Goal: Use online tool/utility: Utilize a website feature to perform a specific function

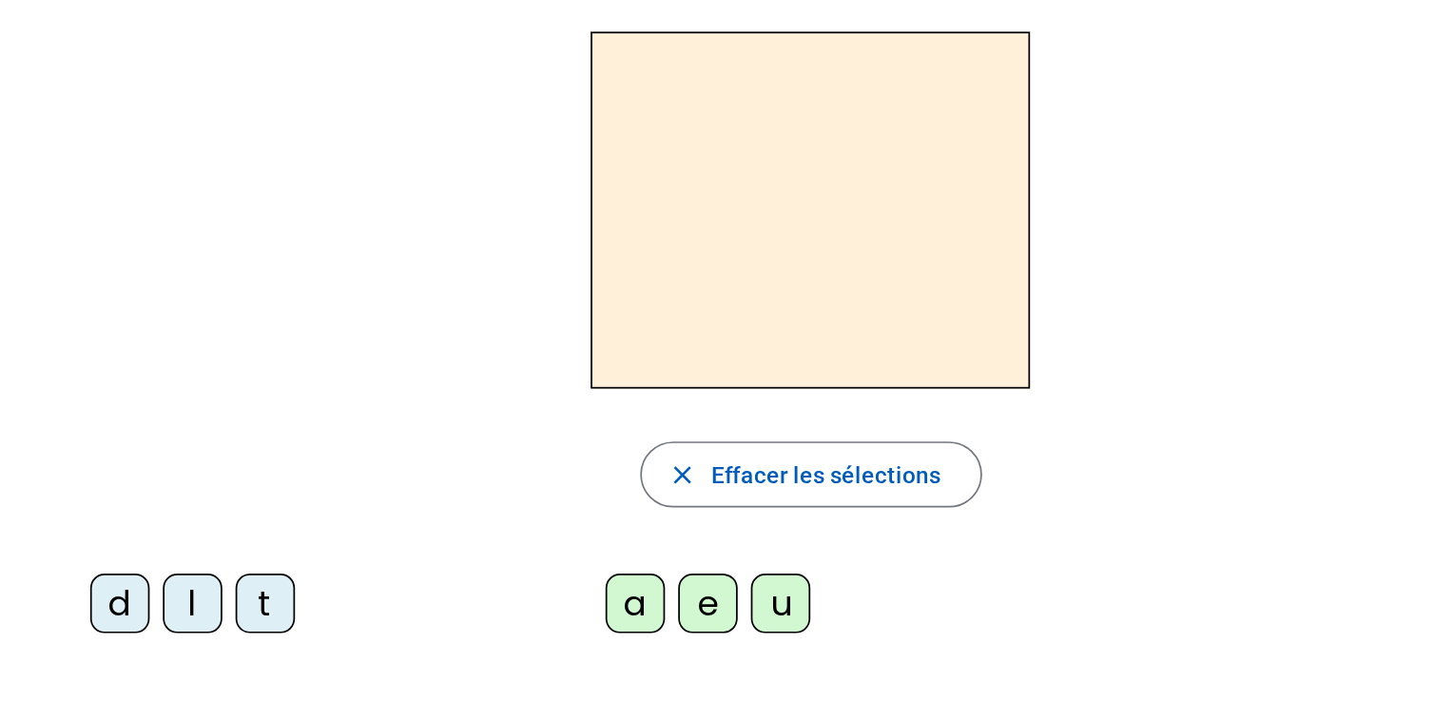
click at [145, 427] on div "l" at bounding box center [144, 413] width 34 height 34
click at [144, 412] on div "l" at bounding box center [144, 413] width 34 height 34
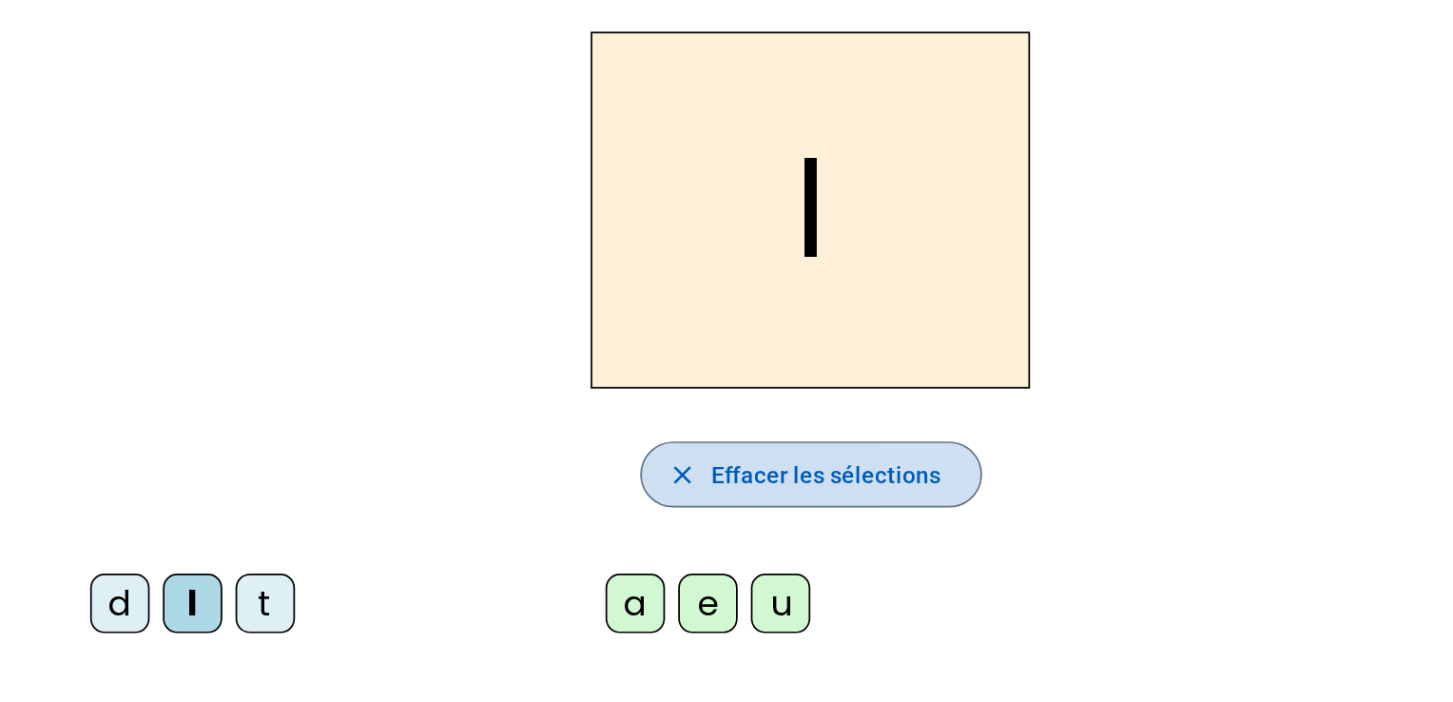
click at [567, 331] on span "Effacer les sélections" at bounding box center [508, 338] width 132 height 23
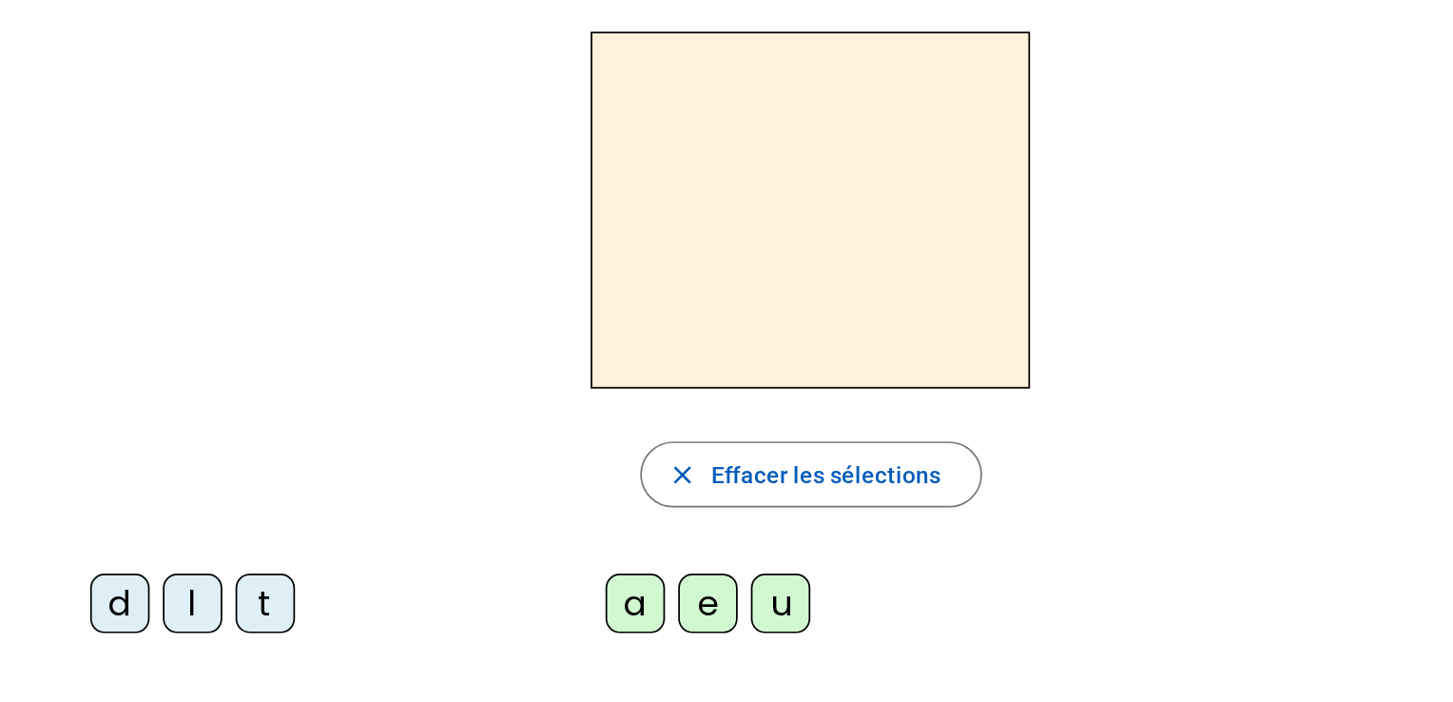
click at [144, 411] on div "l" at bounding box center [144, 413] width 34 height 34
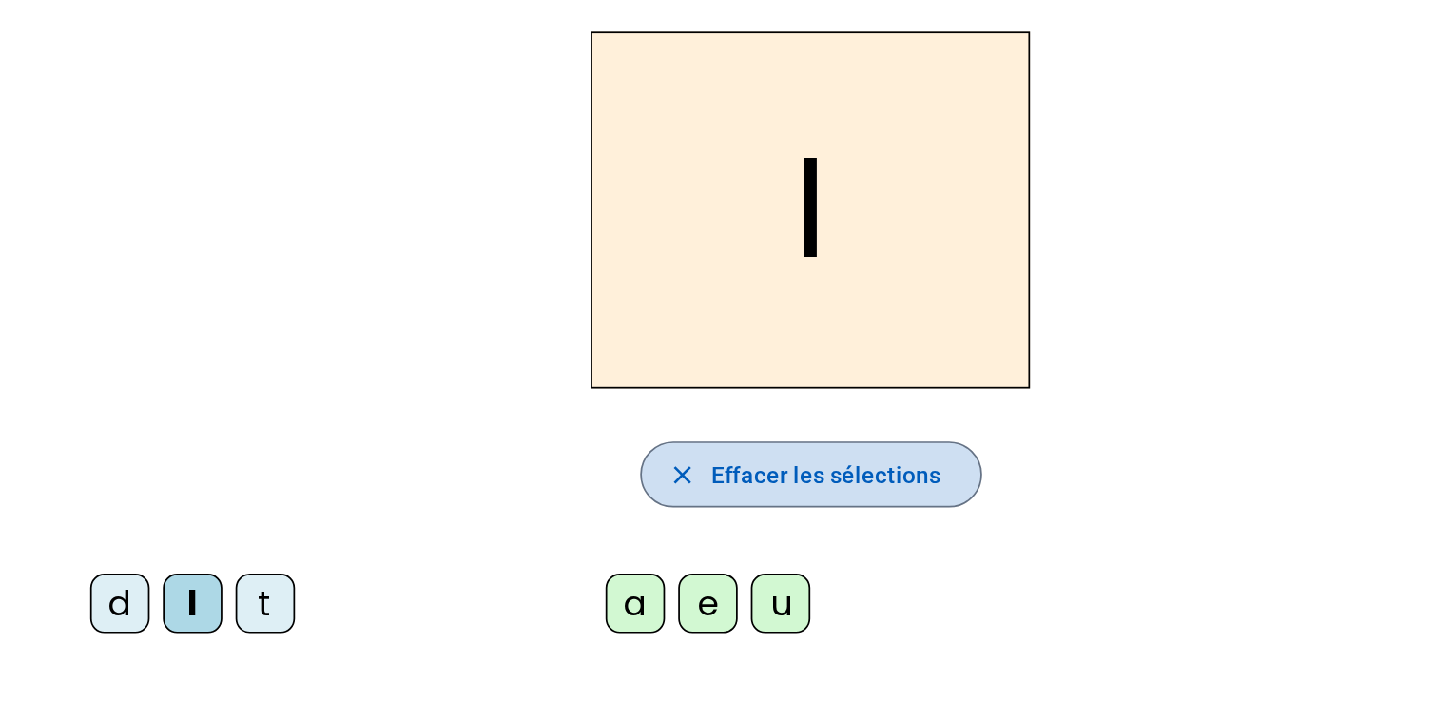
click at [462, 351] on span "button" at bounding box center [499, 339] width 195 height 46
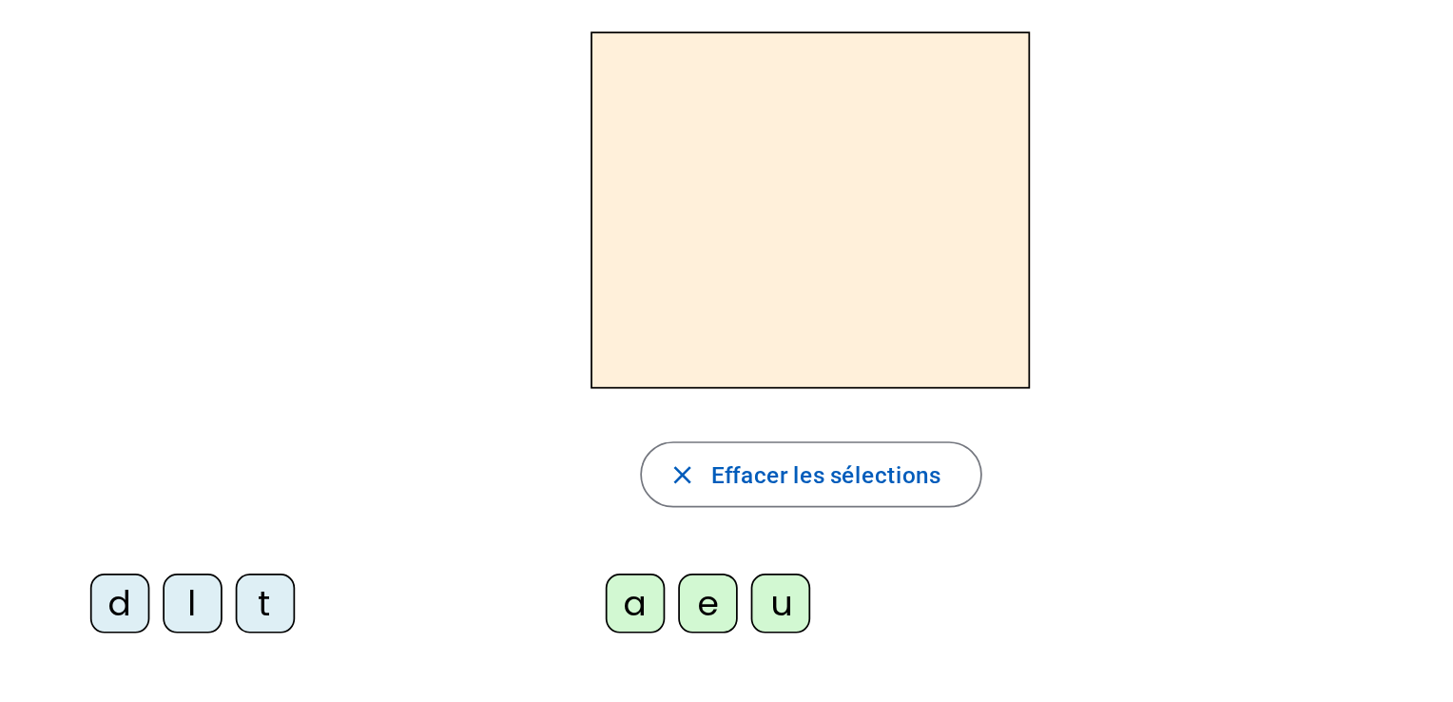
click at [449, 402] on div "e" at bounding box center [440, 413] width 34 height 34
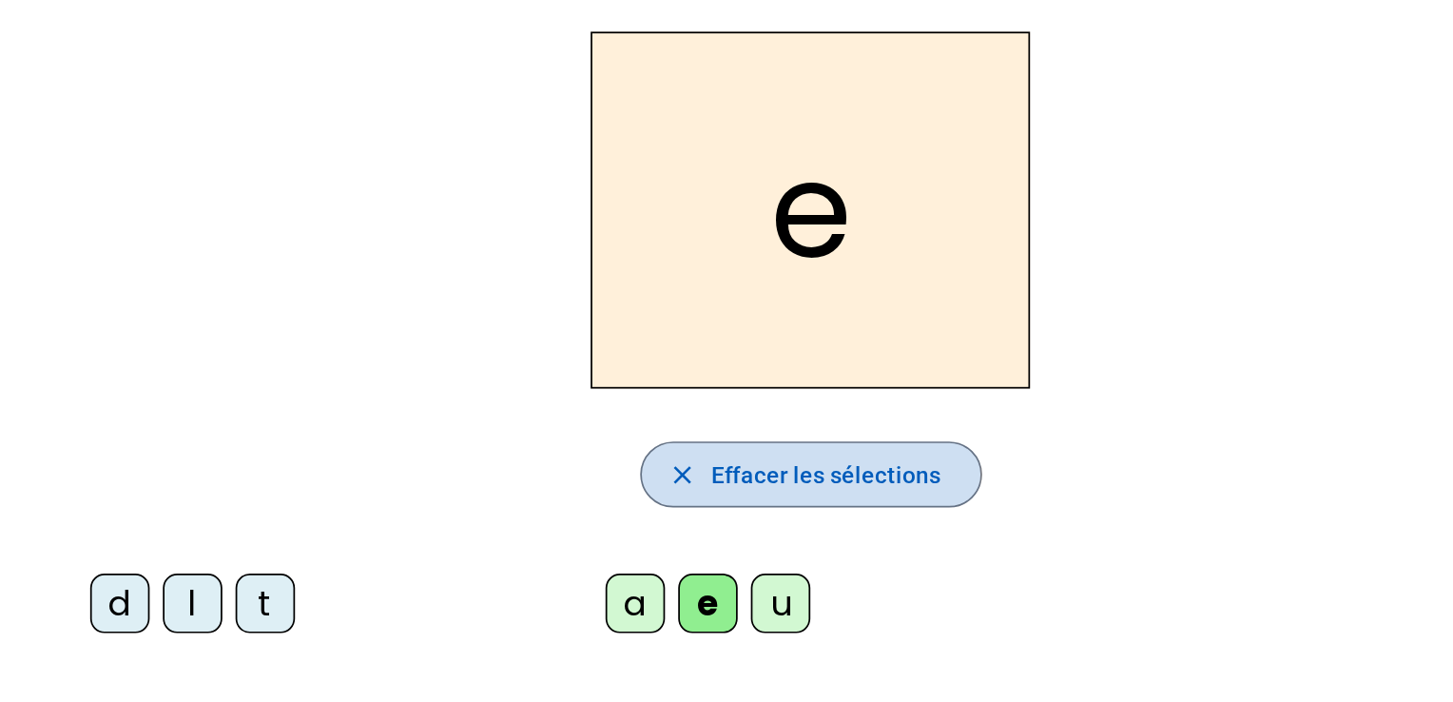
click at [472, 337] on span "Effacer les sélections" at bounding box center [508, 338] width 132 height 23
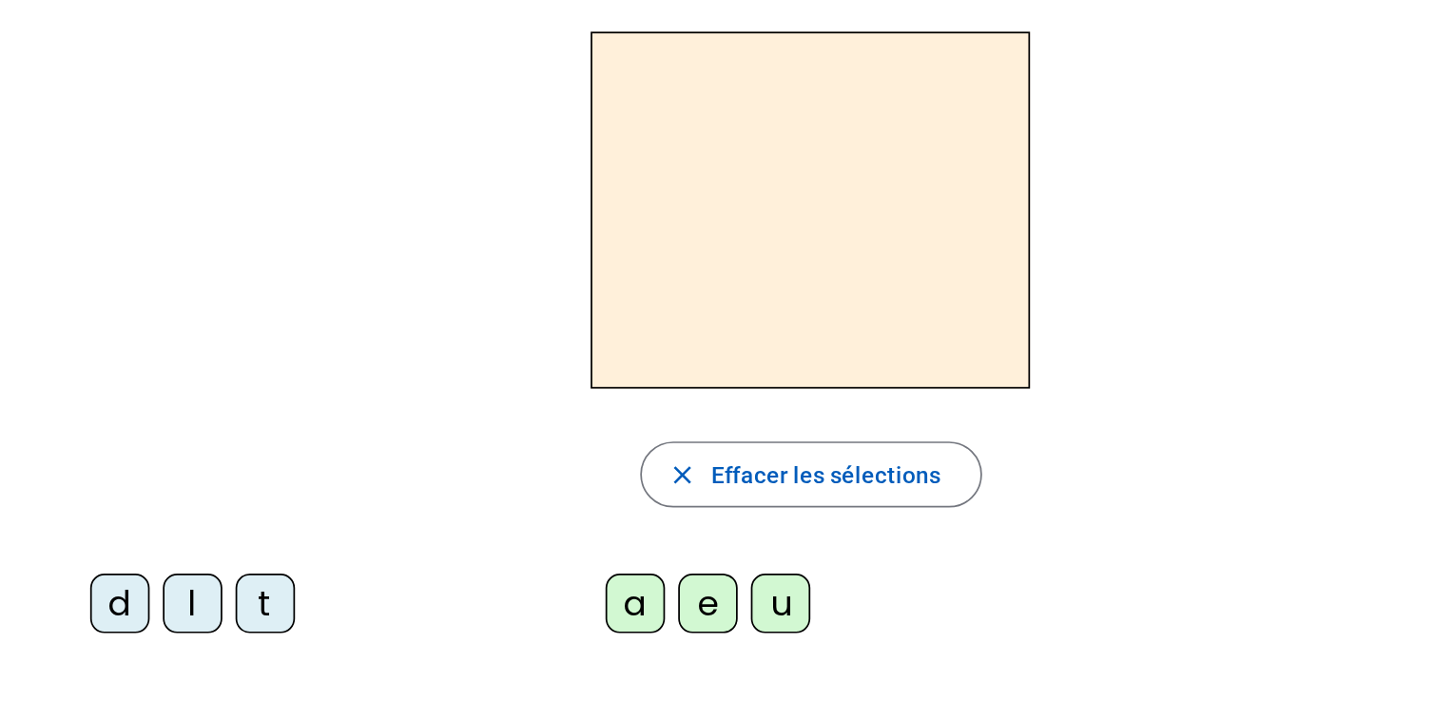
click at [92, 414] on div "d" at bounding box center [102, 413] width 34 height 34
click at [397, 413] on div "a" at bounding box center [398, 413] width 34 height 34
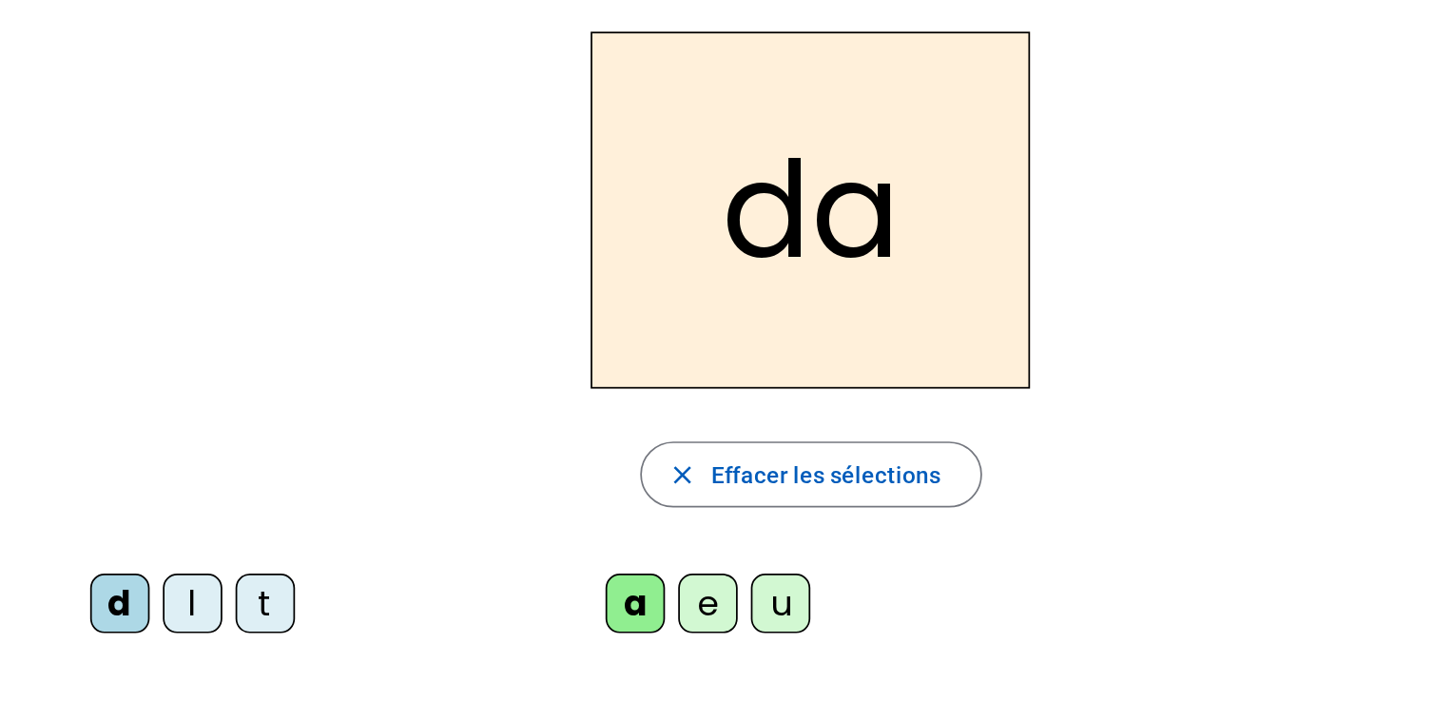
click at [172, 412] on div "t" at bounding box center [185, 413] width 34 height 34
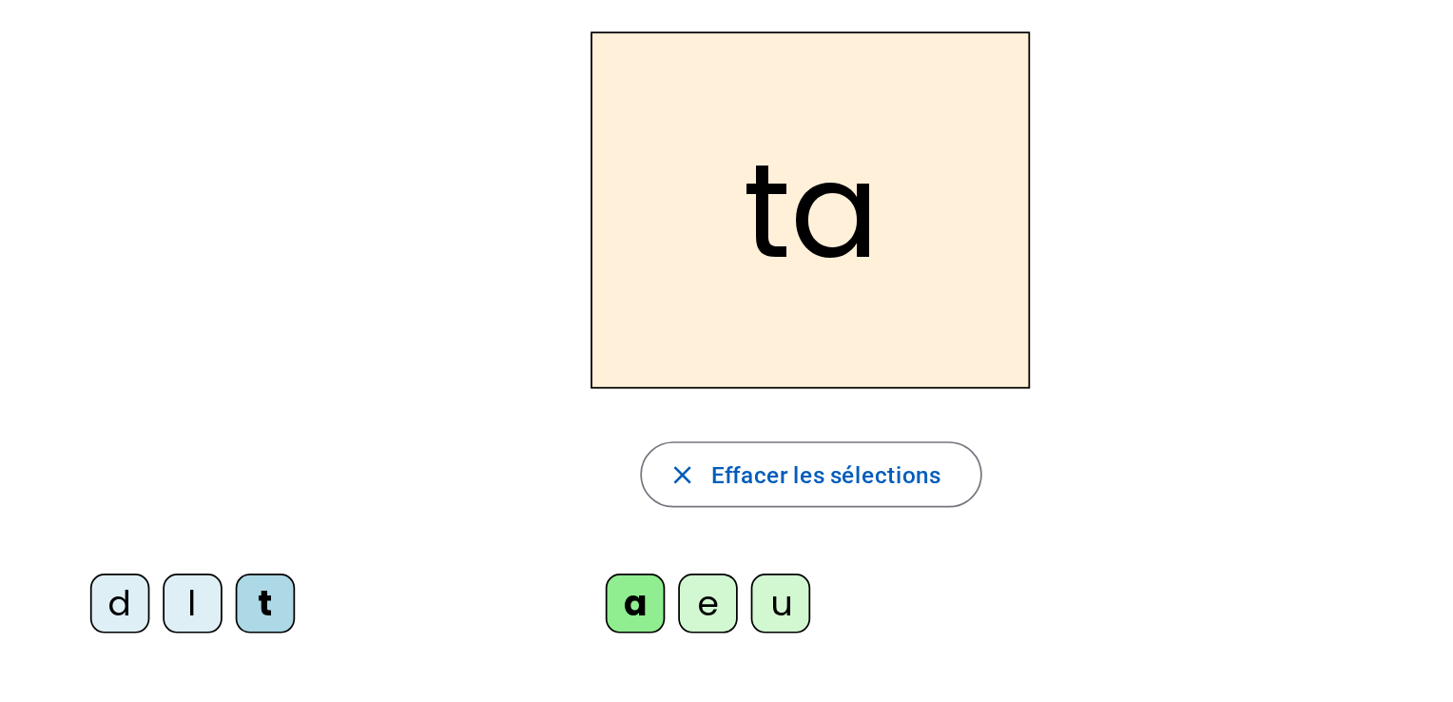
click at [437, 411] on div "e" at bounding box center [440, 413] width 34 height 34
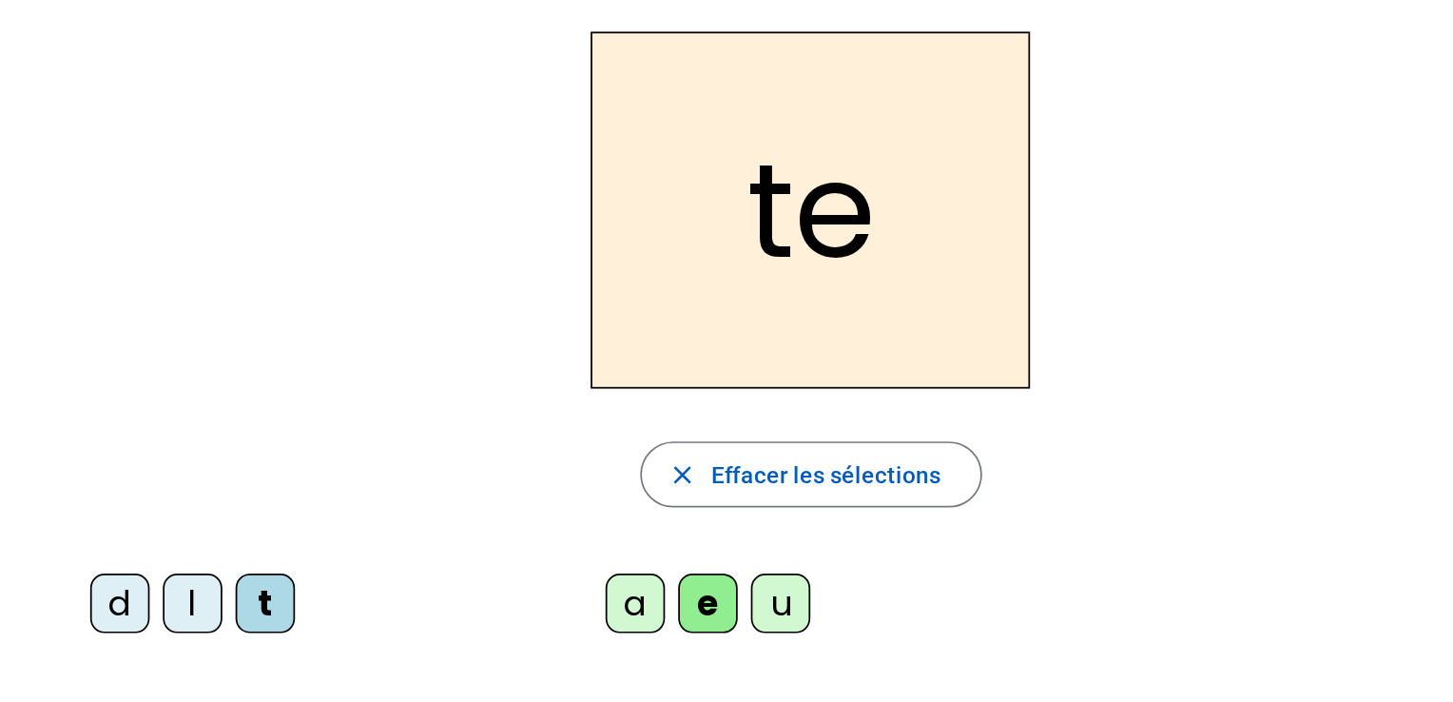
click at [85, 418] on div "d" at bounding box center [102, 413] width 34 height 34
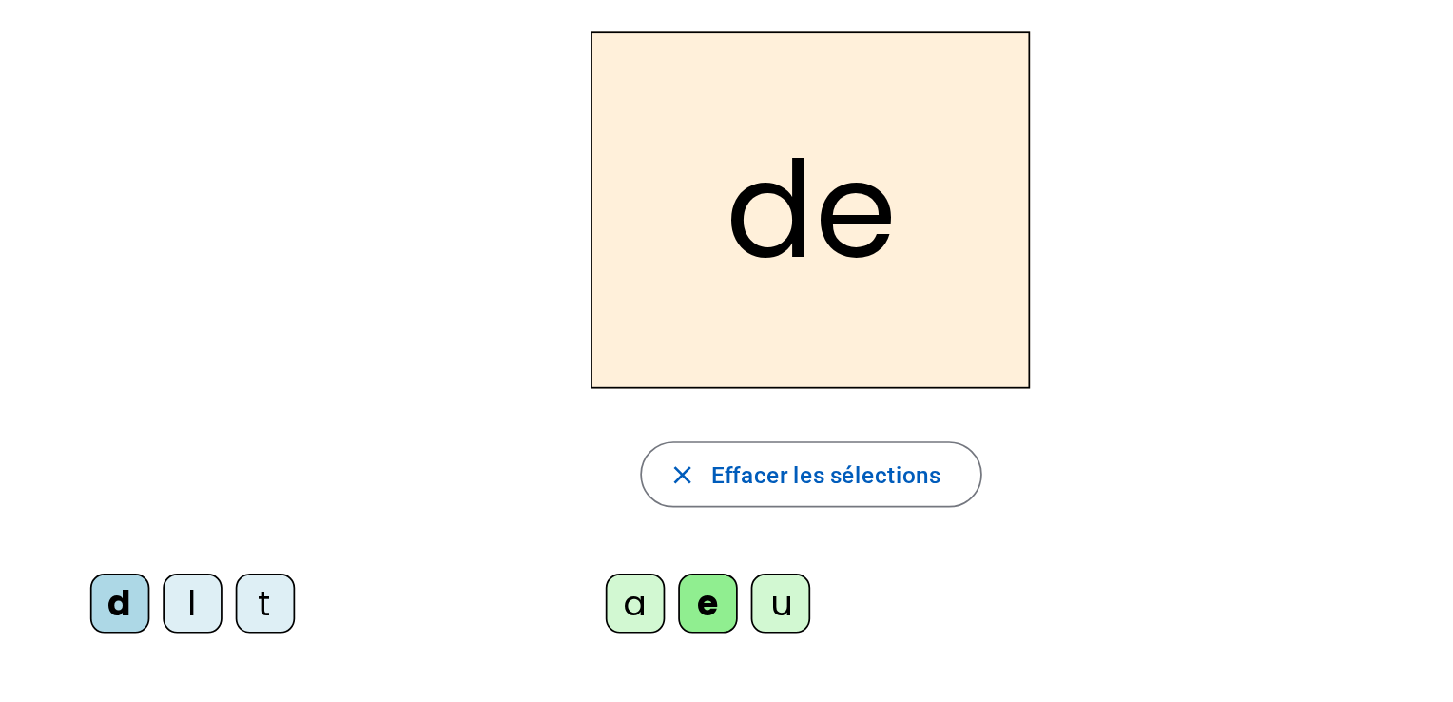
click at [186, 400] on div "t" at bounding box center [185, 413] width 34 height 34
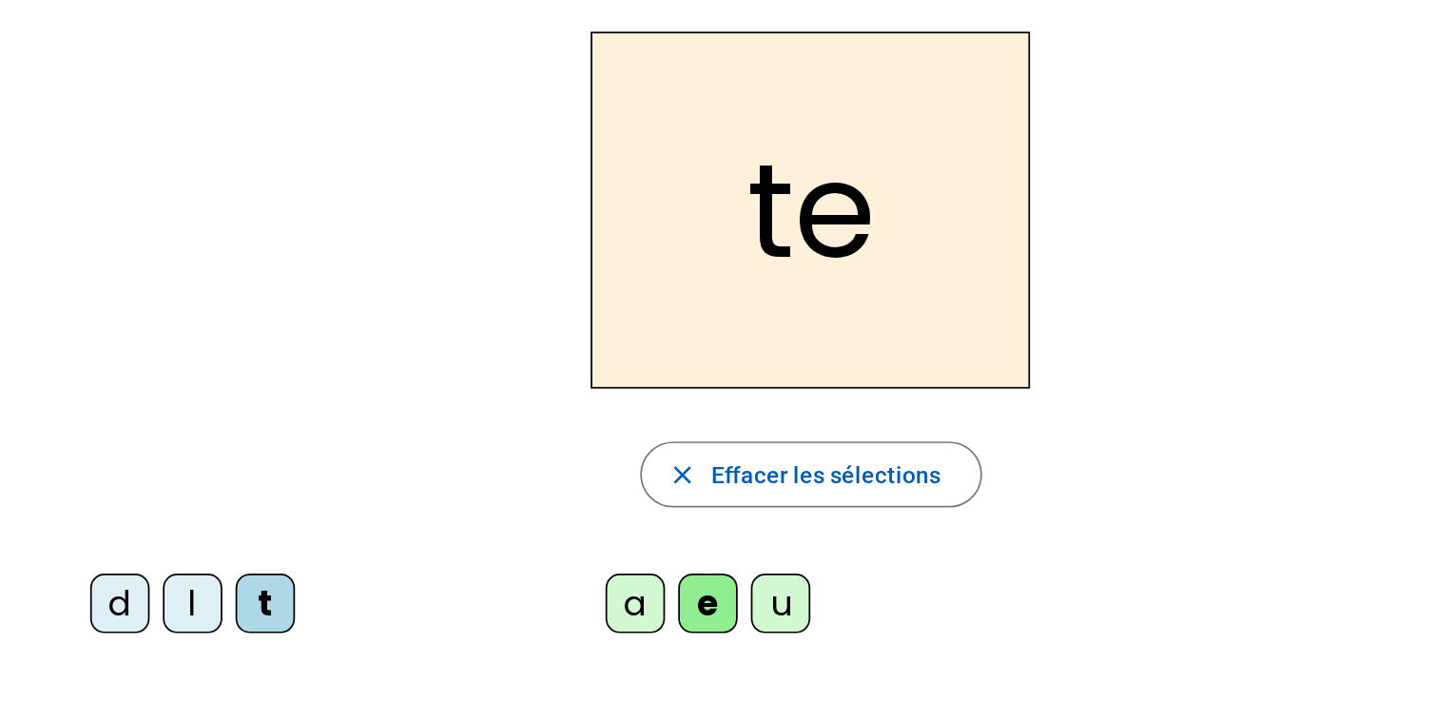
click at [141, 403] on div "l" at bounding box center [144, 413] width 34 height 34
